Goal: Task Accomplishment & Management: Use online tool/utility

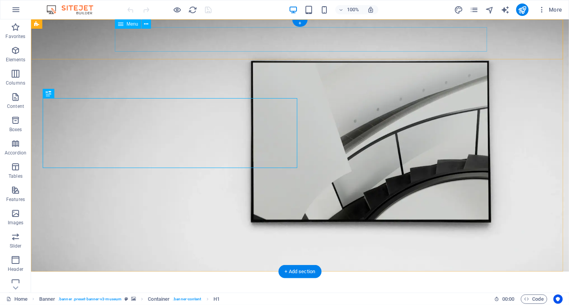
click at [343, 287] on nav "About Us Exhibitions Events Contact" at bounding box center [300, 296] width 466 height 19
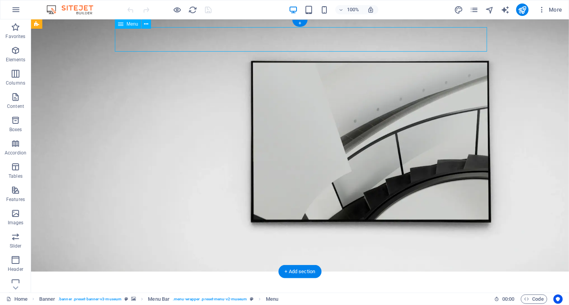
click at [343, 287] on nav "About Us Exhibitions Events Contact" at bounding box center [300, 296] width 466 height 19
click at [344, 287] on nav "About Us Exhibitions Events Contact" at bounding box center [300, 296] width 466 height 19
click at [12, 101] on icon "button" at bounding box center [15, 96] width 9 height 9
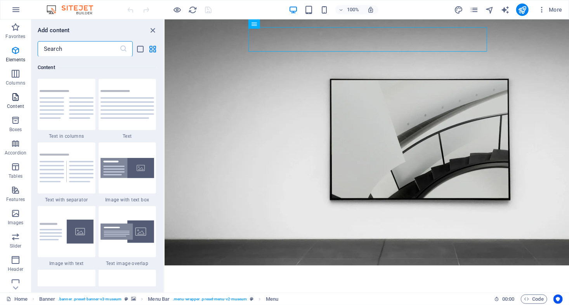
scroll to position [1358, 0]
click at [21, 218] on span "Images" at bounding box center [15, 218] width 31 height 19
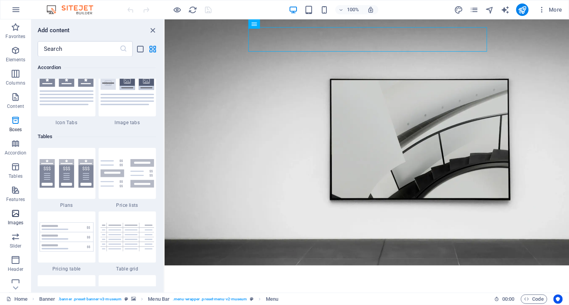
scroll to position [3935, 0]
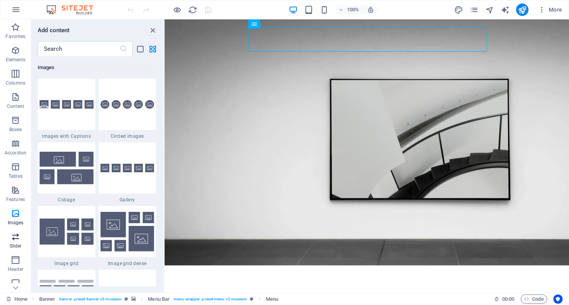
click at [12, 238] on icon "button" at bounding box center [15, 236] width 9 height 9
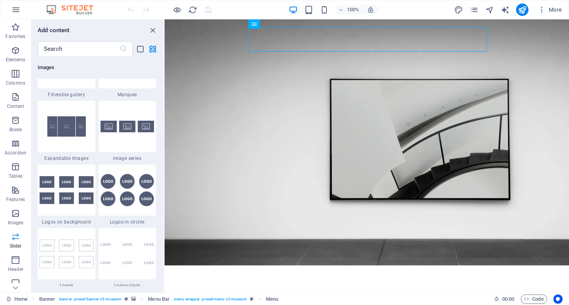
scroll to position [4399, 0]
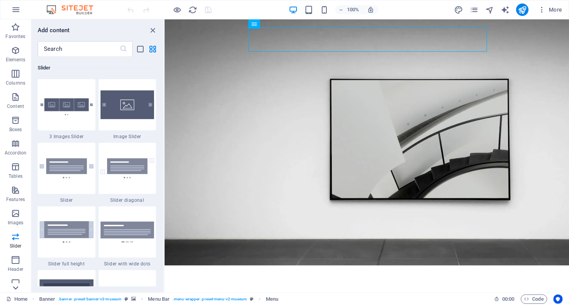
click at [13, 289] on icon at bounding box center [15, 287] width 11 height 11
click at [14, 10] on icon "button" at bounding box center [15, 9] width 9 height 9
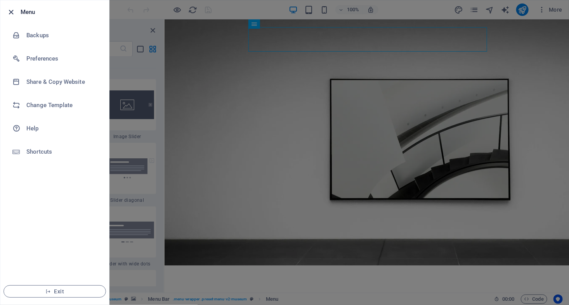
click at [9, 10] on icon "button" at bounding box center [11, 12] width 9 height 9
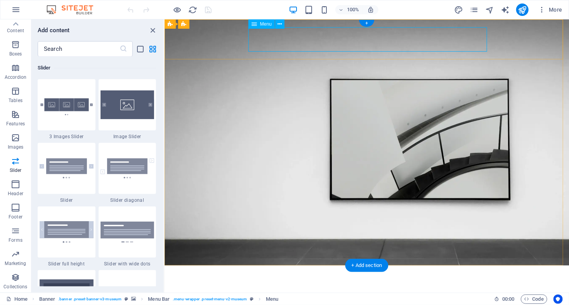
click at [292, 281] on nav "About Us Exhibitions Events Contact" at bounding box center [366, 290] width 386 height 19
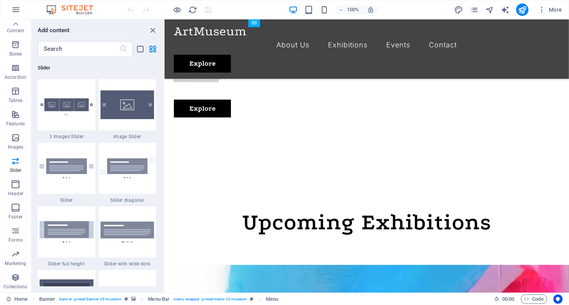
scroll to position [357, 0]
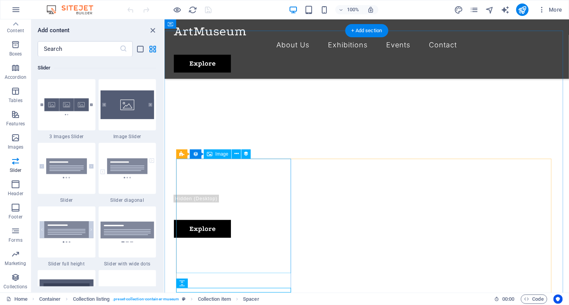
scroll to position [201, 0]
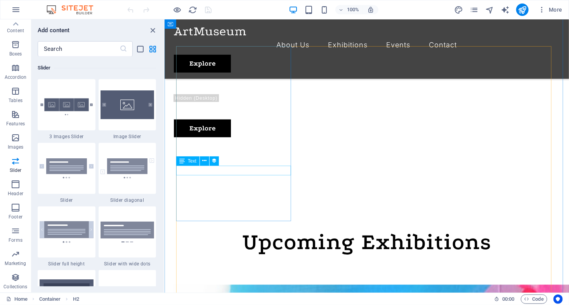
scroll to position [357, 0]
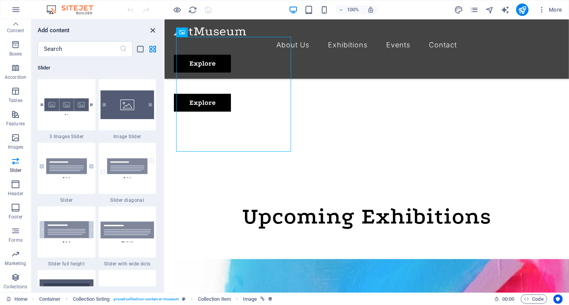
click at [153, 30] on icon "close panel" at bounding box center [153, 30] width 9 height 9
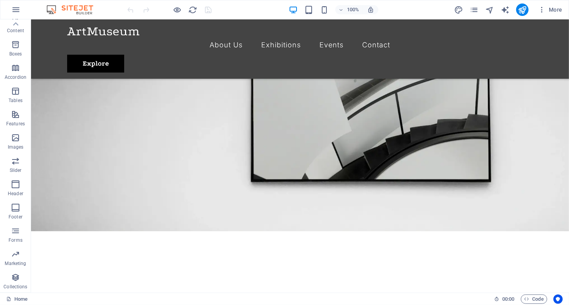
scroll to position [0, 0]
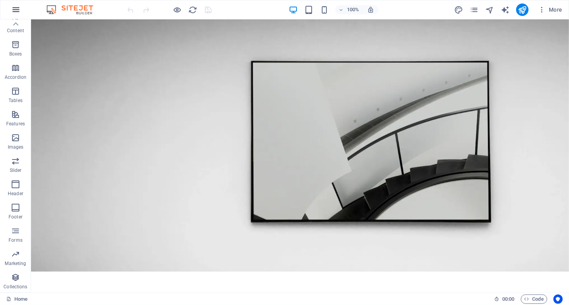
click at [16, 11] on icon "button" at bounding box center [15, 9] width 9 height 9
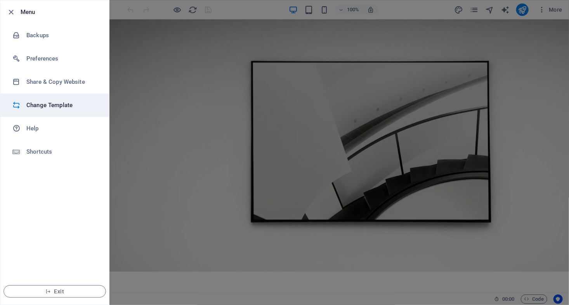
click at [41, 106] on h6 "Change Template" at bounding box center [62, 105] width 72 height 9
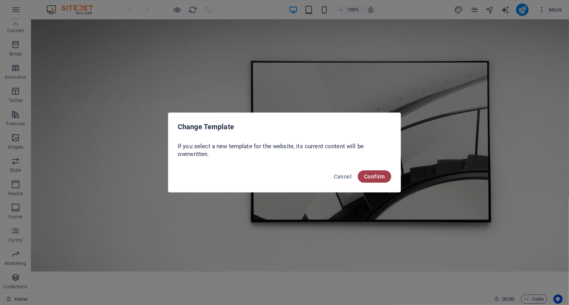
click at [385, 178] on span "Confirm" at bounding box center [374, 176] width 21 height 6
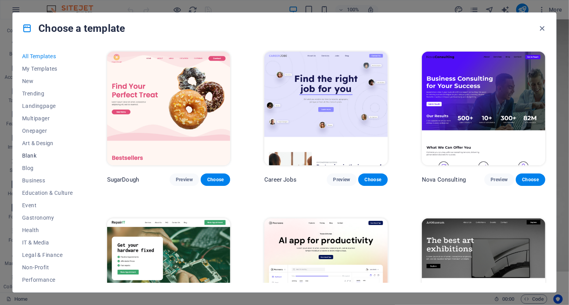
click at [33, 158] on span "Blank" at bounding box center [47, 156] width 51 height 6
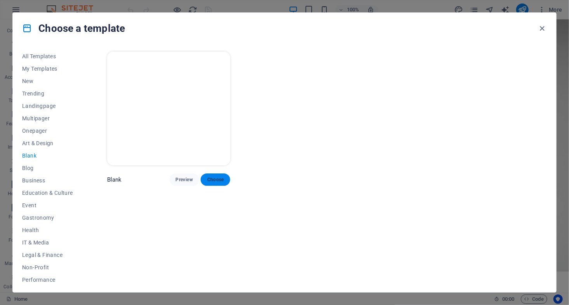
click at [217, 179] on span "Choose" at bounding box center [215, 180] width 17 height 6
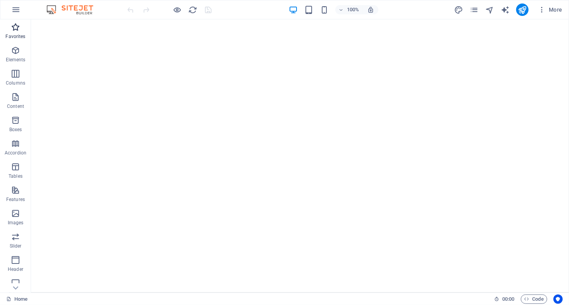
click at [19, 35] on p "Favorites" at bounding box center [15, 36] width 20 height 6
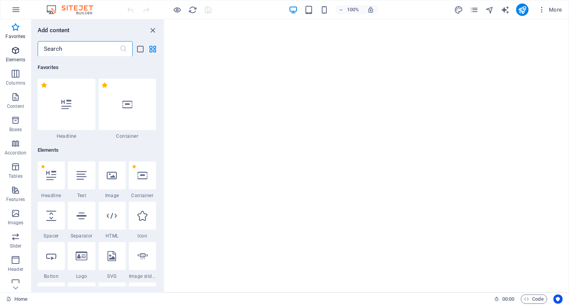
click at [10, 55] on span "Elements" at bounding box center [15, 55] width 31 height 19
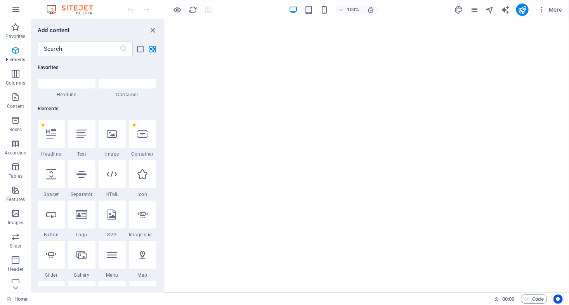
scroll to position [82, 0]
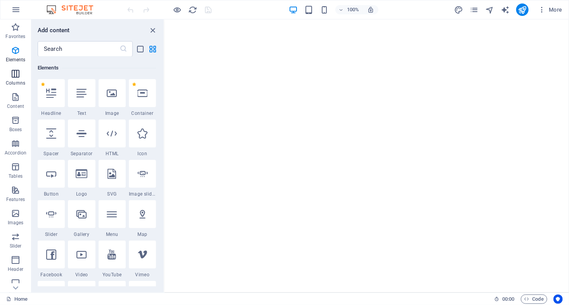
click at [12, 76] on icon "button" at bounding box center [15, 73] width 9 height 9
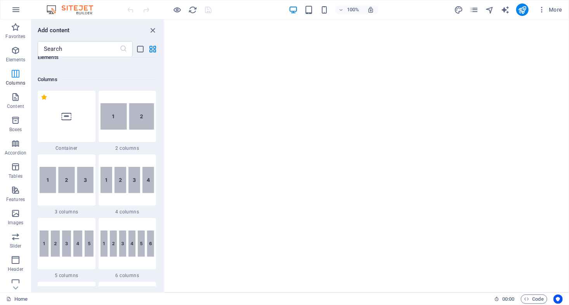
scroll to position [384, 0]
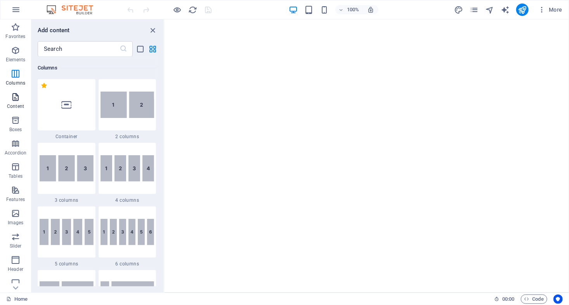
click at [13, 99] on icon "button" at bounding box center [15, 96] width 9 height 9
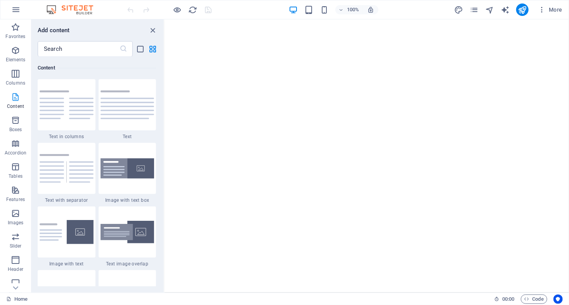
scroll to position [1357, 0]
click at [14, 217] on icon "button" at bounding box center [15, 213] width 9 height 9
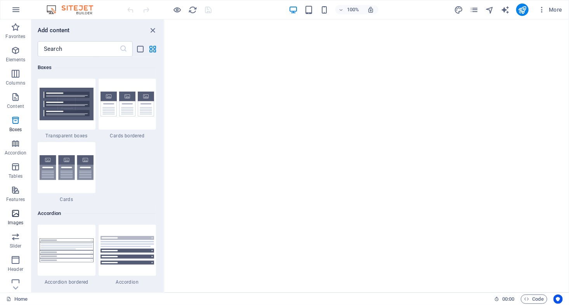
scroll to position [3935, 0]
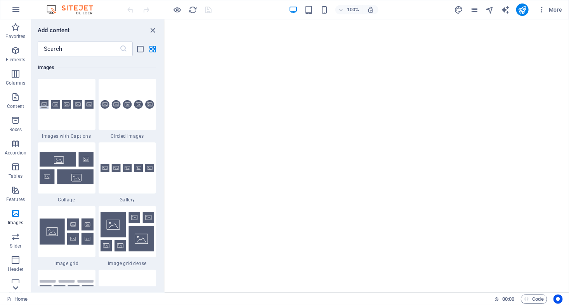
click at [16, 288] on icon at bounding box center [15, 287] width 11 height 11
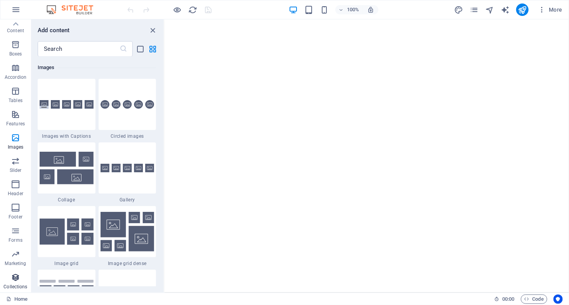
click at [16, 286] on p "Collections" at bounding box center [15, 287] width 24 height 6
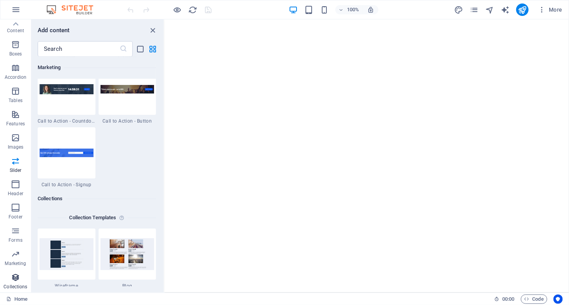
scroll to position [7103, 0]
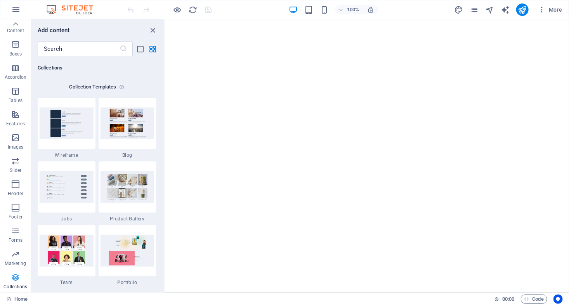
click at [16, 286] on p "Collections" at bounding box center [15, 287] width 24 height 6
click at [16, 302] on link "Home" at bounding box center [16, 299] width 21 height 9
click at [19, 299] on link "Home" at bounding box center [16, 299] width 21 height 9
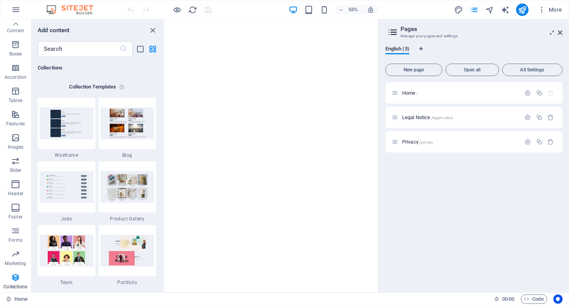
click at [138, 35] on div "Add content ​ Favorites 1 Star Headline 1 Star Container Elements 1 Star Headli…" at bounding box center [97, 155] width 132 height 273
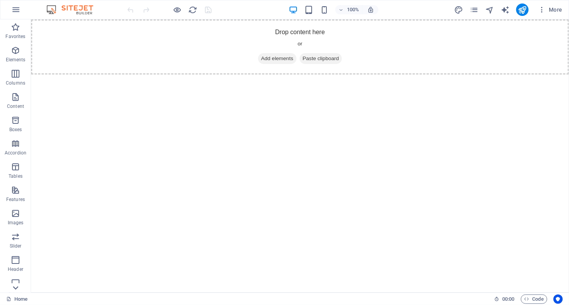
click at [15, 291] on icon at bounding box center [15, 287] width 11 height 11
click at [15, 272] on button "Collections" at bounding box center [15, 281] width 31 height 23
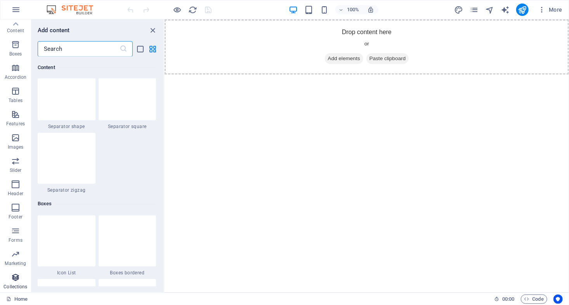
scroll to position [7103, 0]
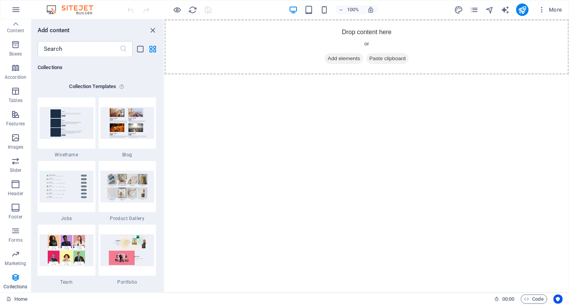
click at [162, 275] on div "Favorites 1 Star Headline 1 Star Container Elements 1 Star Headline 1 Star Text…" at bounding box center [97, 172] width 132 height 230
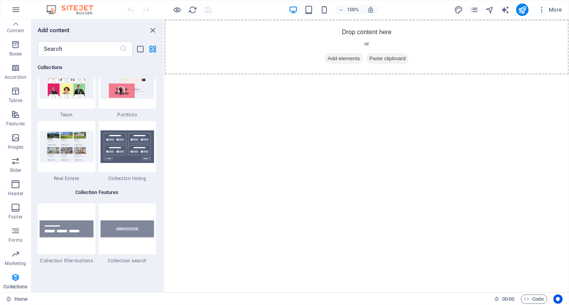
scroll to position [7281, 0]
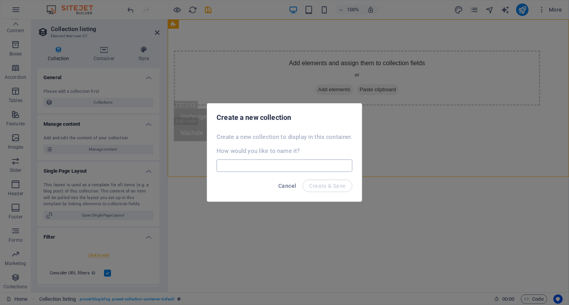
click at [251, 168] on input "text" at bounding box center [284, 165] width 135 height 12
type input "shows"
click at [281, 187] on span "Cancel" at bounding box center [287, 186] width 18 height 6
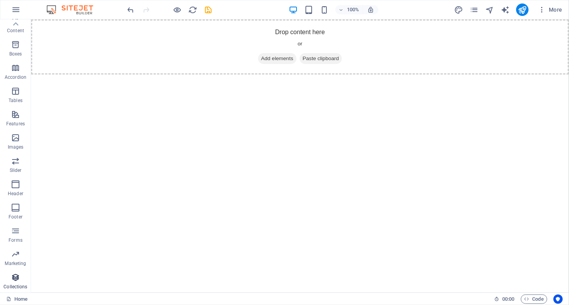
click at [13, 285] on p "Collections" at bounding box center [15, 287] width 24 height 6
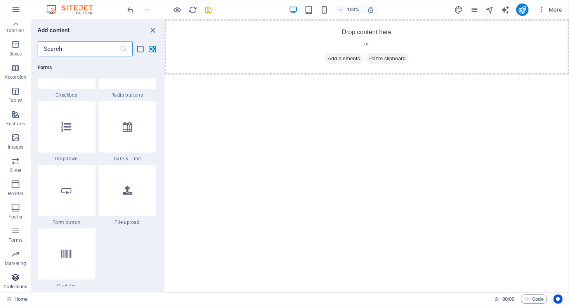
scroll to position [7103, 0]
